Goal: Information Seeking & Learning: Compare options

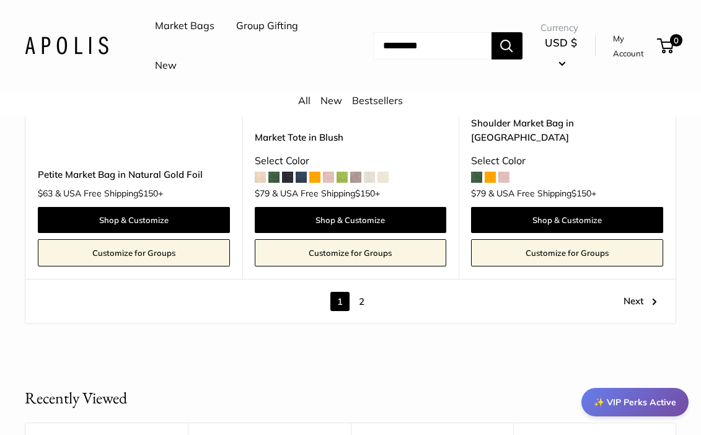
scroll to position [6037, 0]
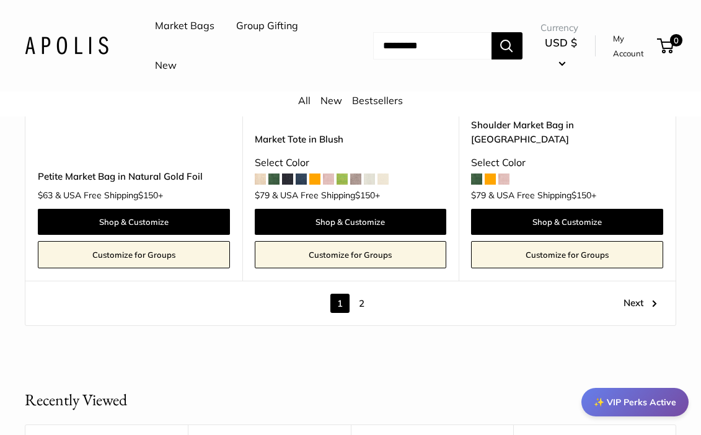
click at [362, 294] on link "2" at bounding box center [361, 303] width 19 height 19
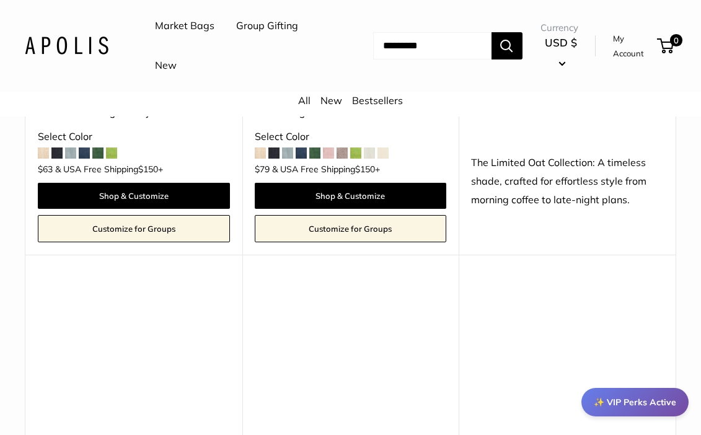
scroll to position [343, 0]
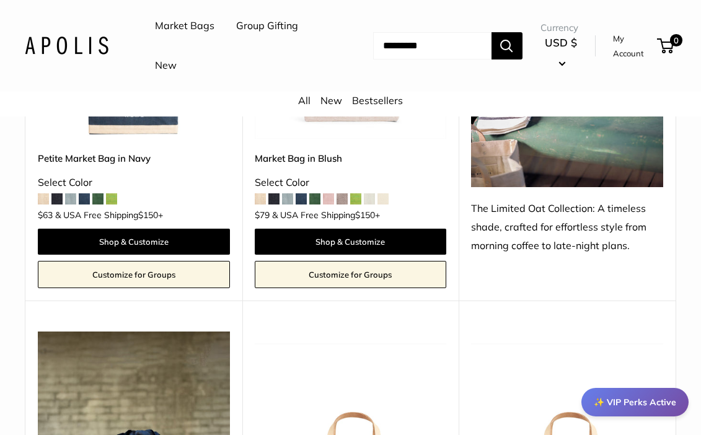
click at [303, 95] on link "All" at bounding box center [304, 100] width 12 height 12
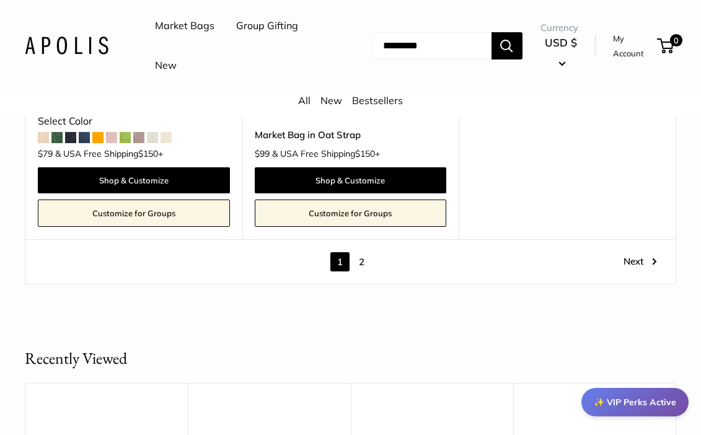
scroll to position [6120, 0]
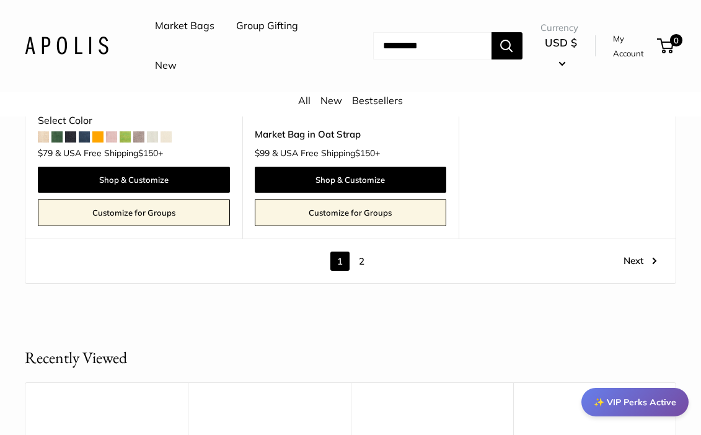
click at [360, 252] on link "2" at bounding box center [361, 261] width 19 height 19
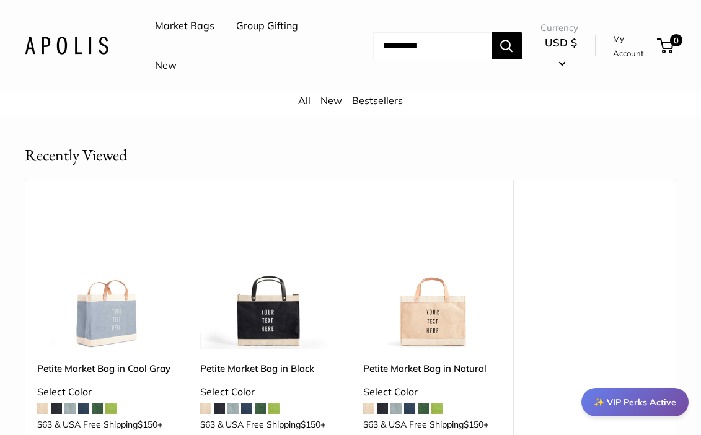
scroll to position [1408, 0]
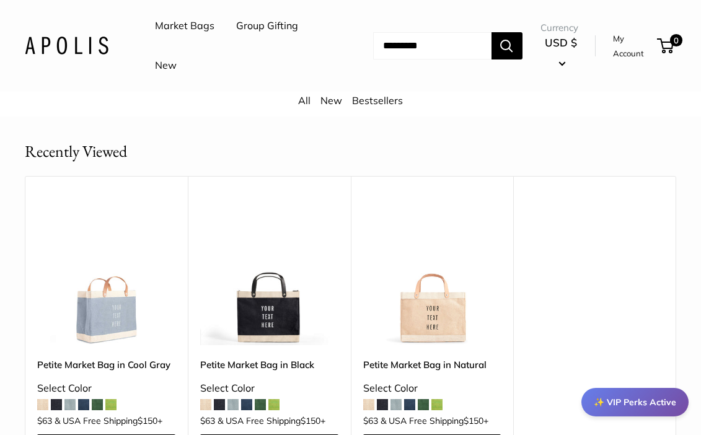
click at [0, 0] on img at bounding box center [0, 0] width 0 height 0
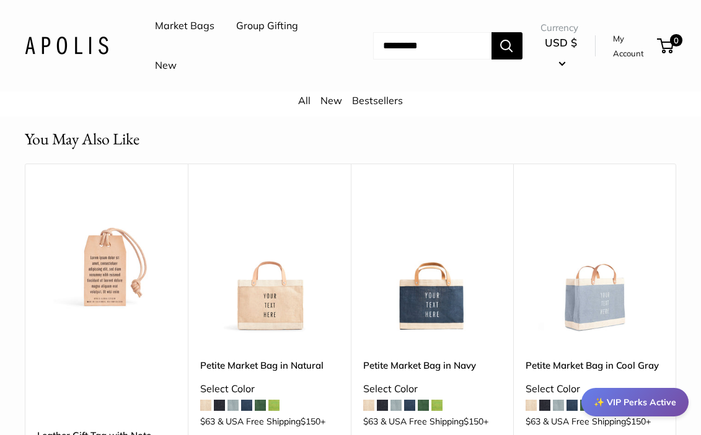
scroll to position [3090, 0]
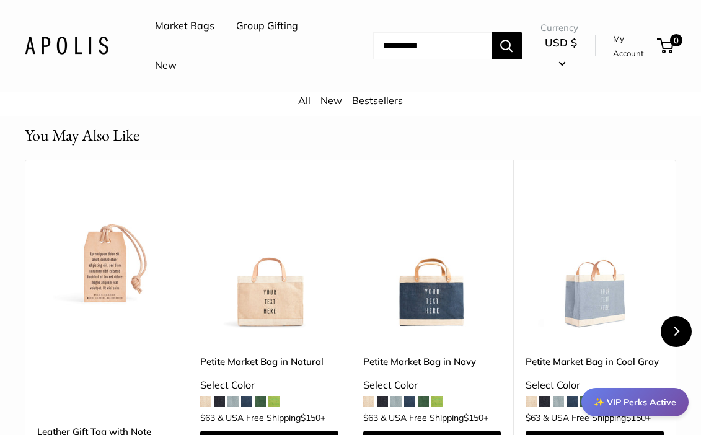
click at [683, 316] on button "Next" at bounding box center [675, 331] width 31 height 31
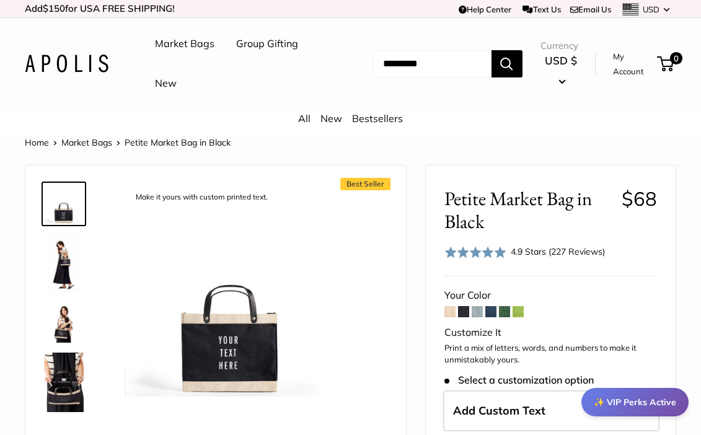
scroll to position [0, 0]
click at [61, 261] on img at bounding box center [64, 263] width 40 height 59
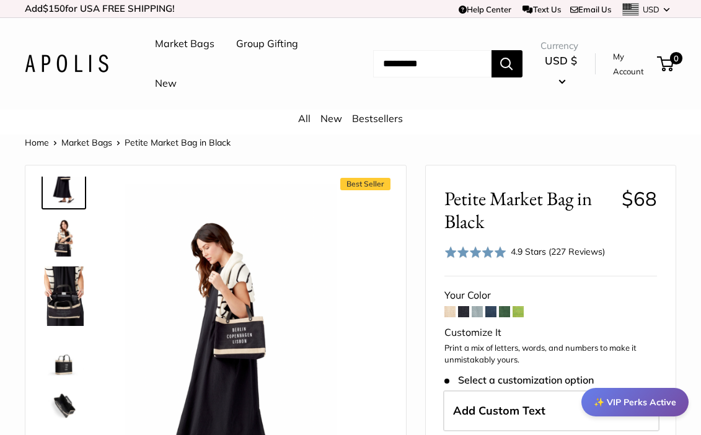
scroll to position [92, 0]
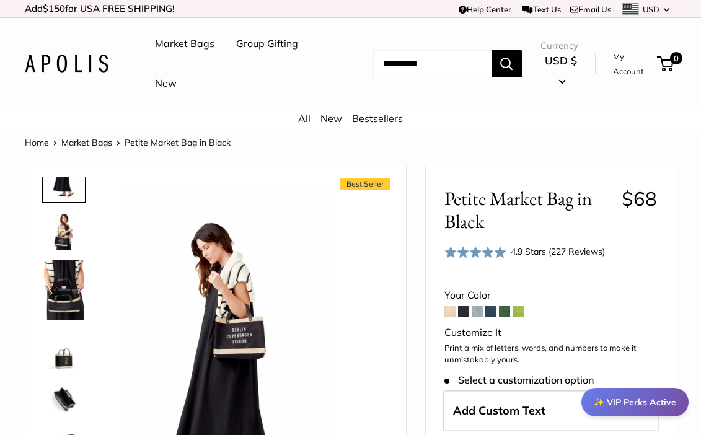
click at [63, 228] on img at bounding box center [64, 231] width 40 height 40
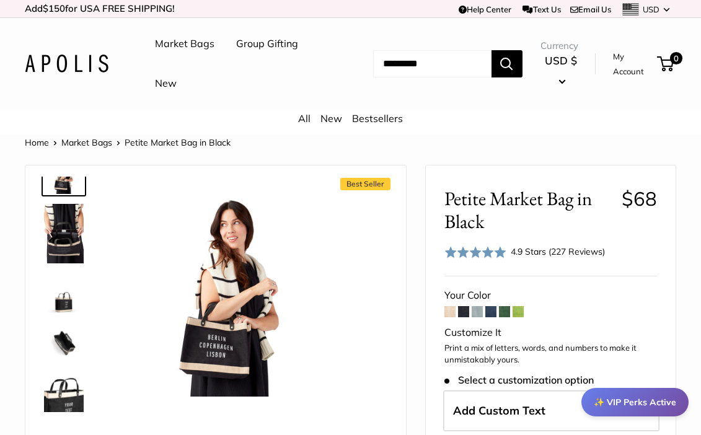
scroll to position [159, 0]
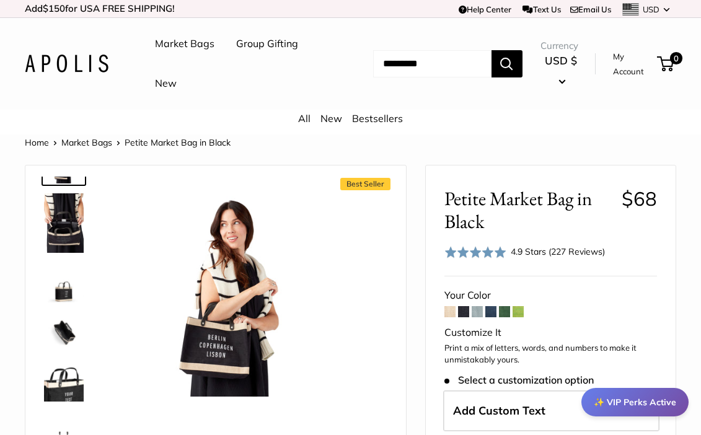
click at [66, 240] on img at bounding box center [64, 222] width 40 height 59
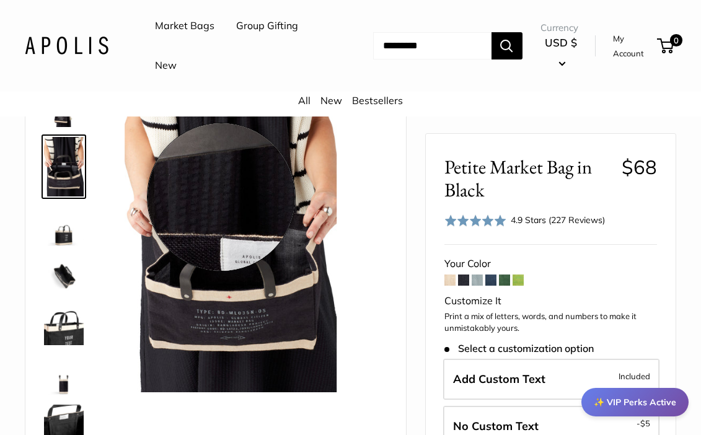
scroll to position [111, 0]
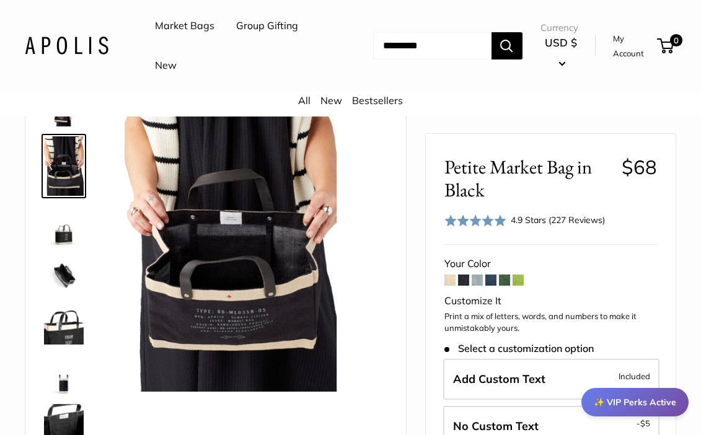
click at [61, 236] on img at bounding box center [64, 226] width 40 height 40
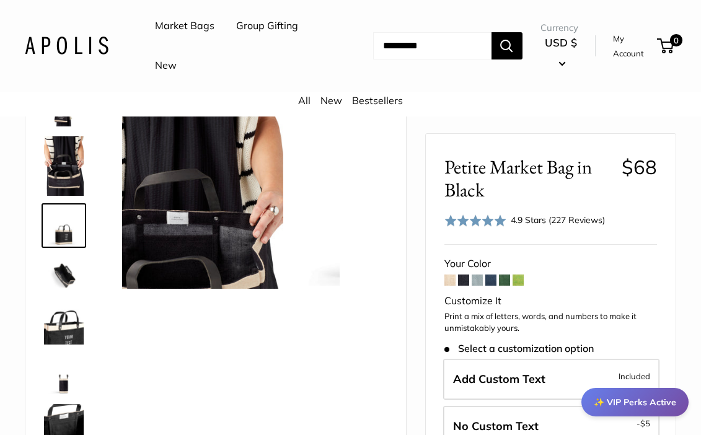
scroll to position [78, 0]
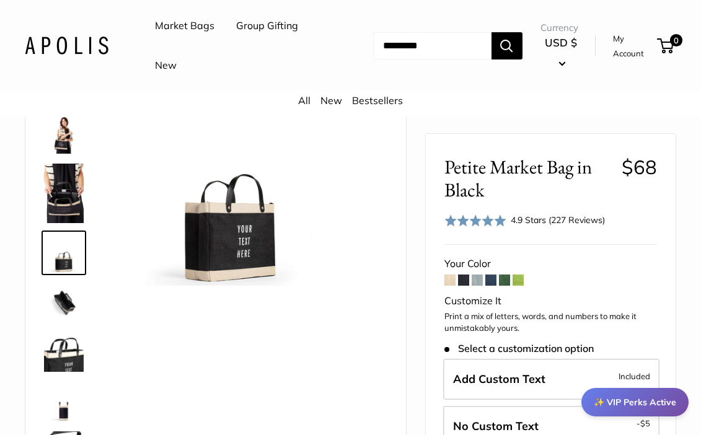
click at [68, 301] on img at bounding box center [64, 303] width 40 height 40
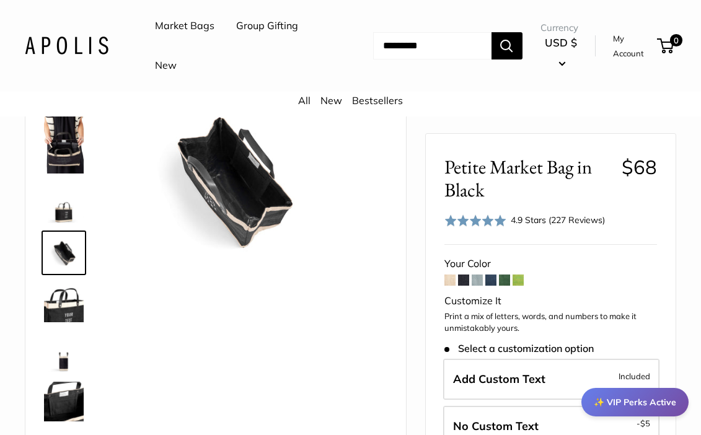
click at [66, 307] on img at bounding box center [64, 303] width 40 height 40
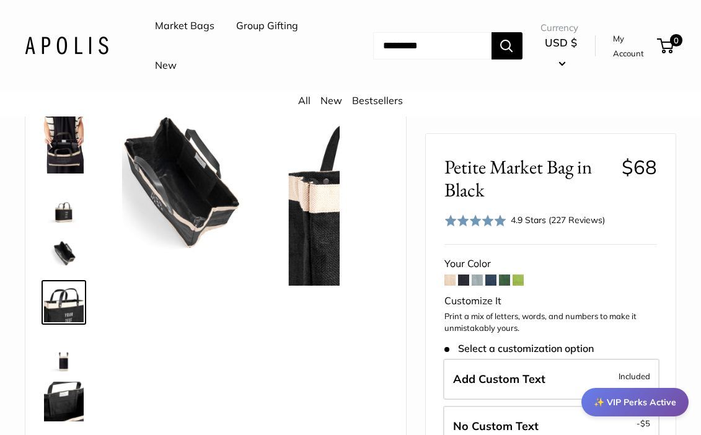
scroll to position [177, 0]
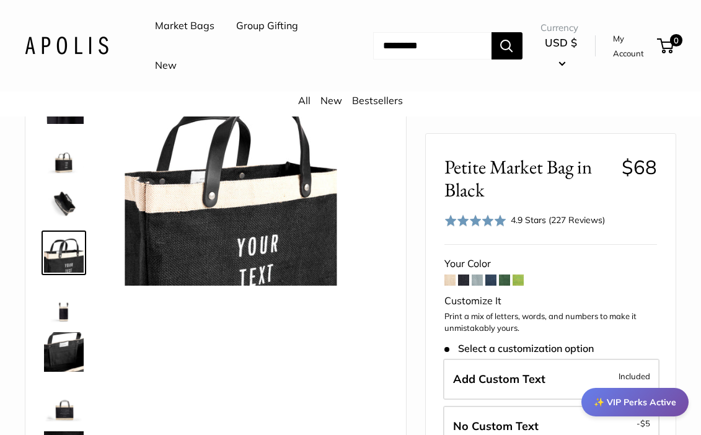
click at [71, 307] on img at bounding box center [64, 303] width 40 height 40
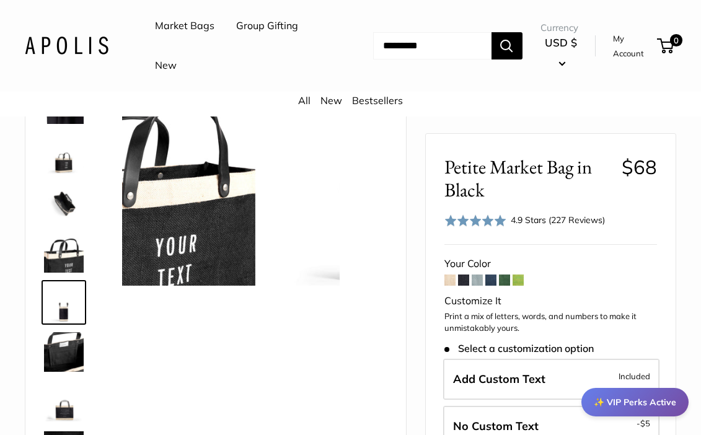
scroll to position [227, 0]
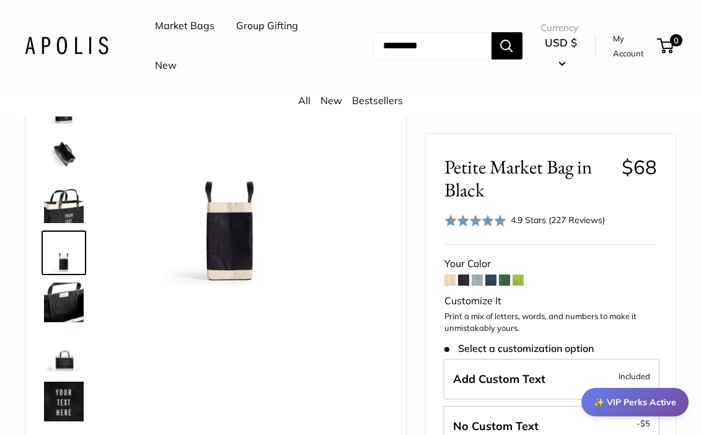
click at [72, 309] on img at bounding box center [64, 303] width 40 height 40
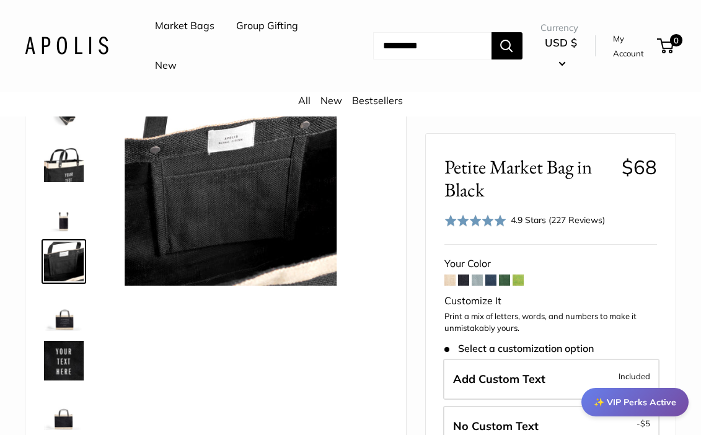
click at [70, 321] on img at bounding box center [64, 311] width 40 height 40
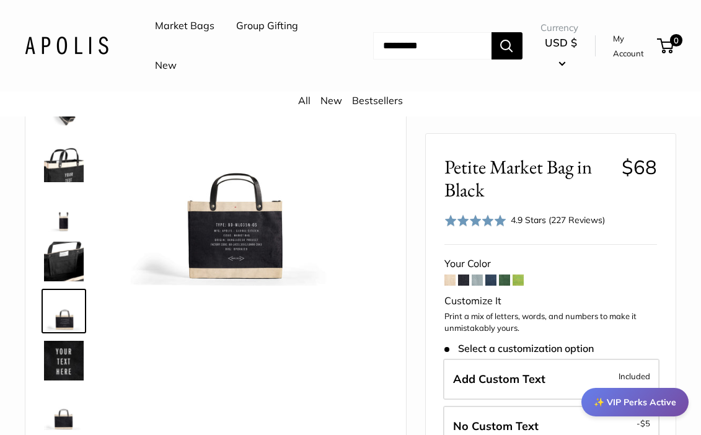
click at [69, 349] on img at bounding box center [64, 361] width 40 height 40
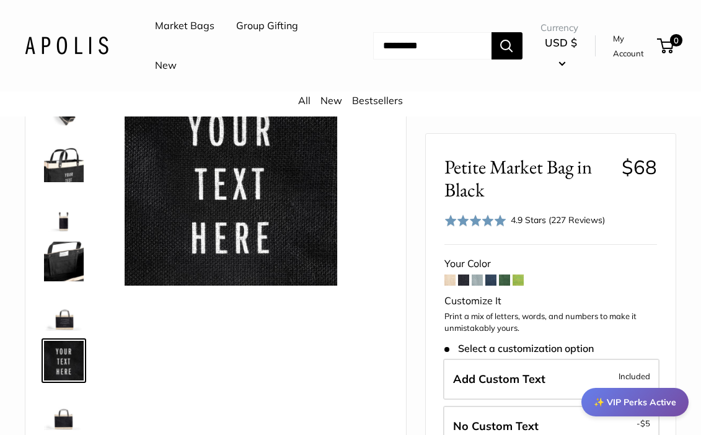
click at [61, 408] on img at bounding box center [64, 410] width 40 height 40
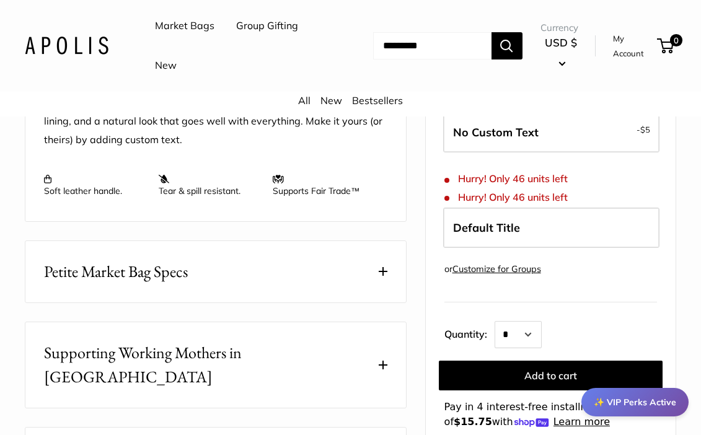
scroll to position [571, 0]
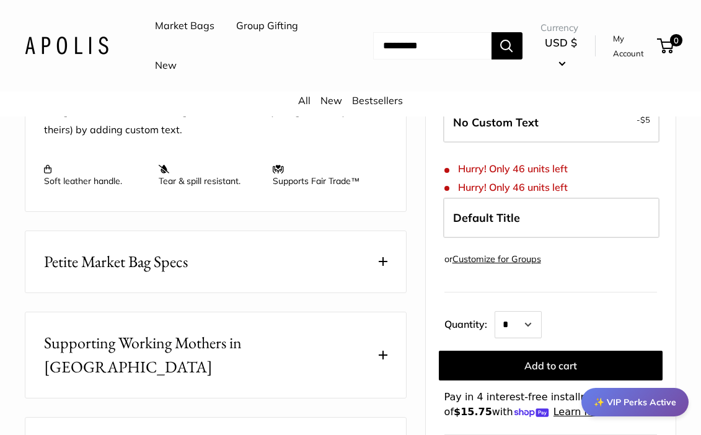
click at [302, 96] on link "All" at bounding box center [304, 100] width 12 height 12
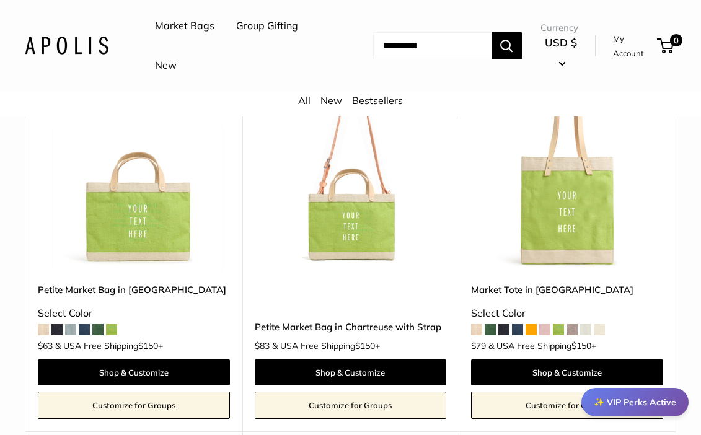
scroll to position [3243, 0]
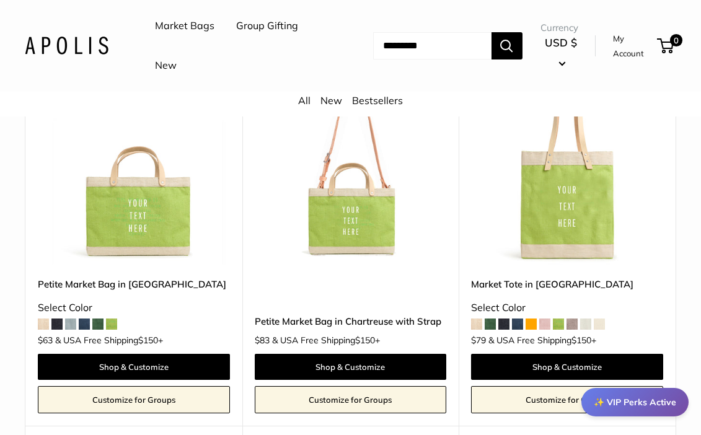
click at [70, 318] on span at bounding box center [70, 323] width 11 height 11
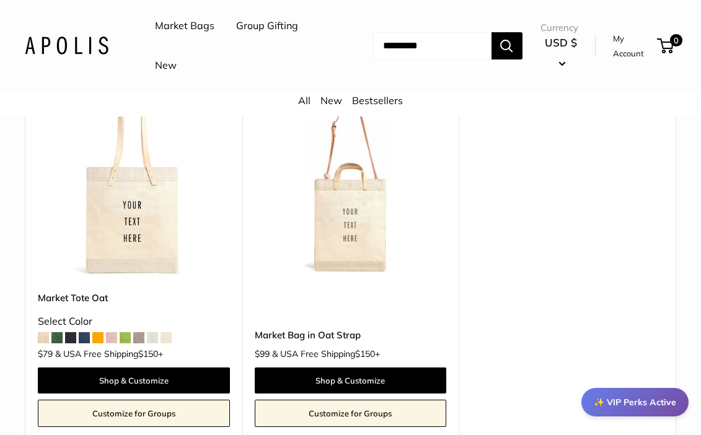
scroll to position [5921, 0]
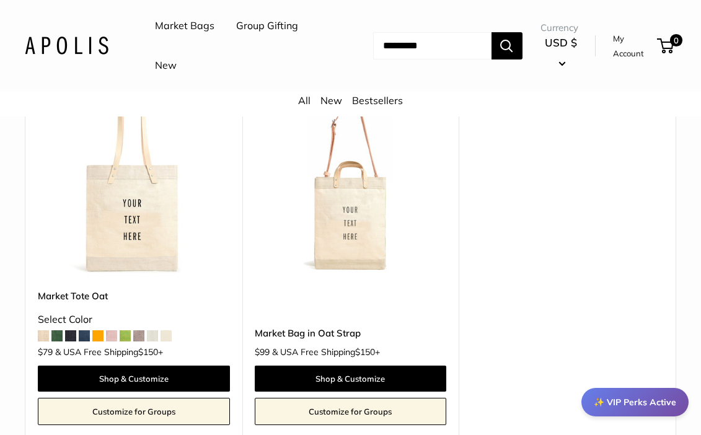
click at [0, 0] on img at bounding box center [0, 0] width 0 height 0
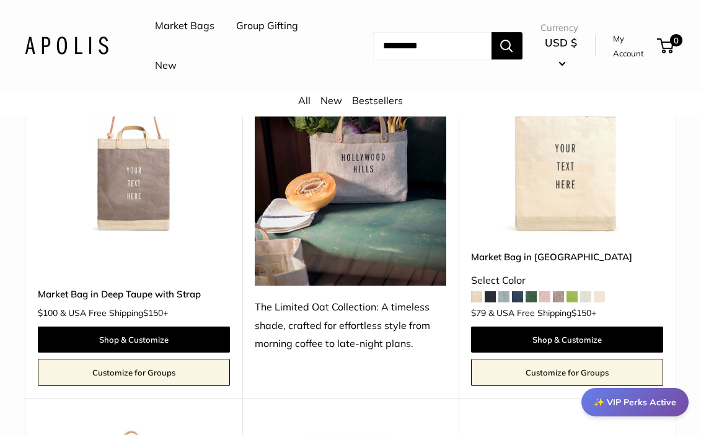
scroll to position [5501, 0]
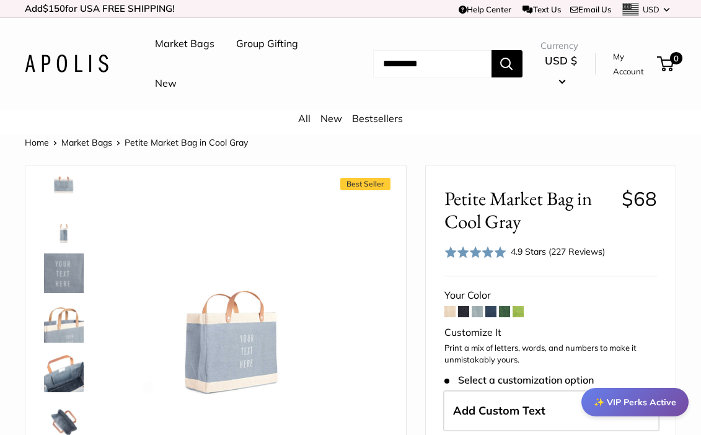
scroll to position [129, 0]
